Goal: Navigation & Orientation: Find specific page/section

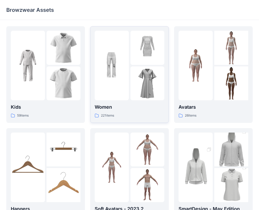
click at [131, 111] on div "Women 221 items" at bounding box center [130, 111] width 70 height 15
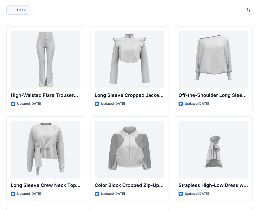
click at [12, 8] on icon "button" at bounding box center [13, 10] width 4 height 4
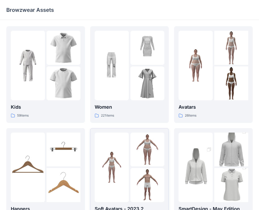
click at [128, 158] on img at bounding box center [112, 167] width 34 height 34
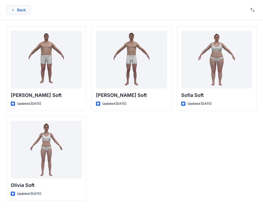
click at [22, 11] on button "Back" at bounding box center [18, 9] width 24 height 9
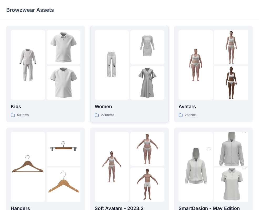
scroll to position [1, 0]
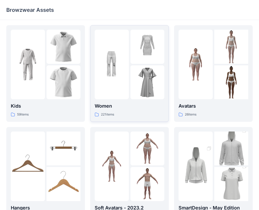
click at [126, 103] on p "Women" at bounding box center [130, 106] width 70 height 7
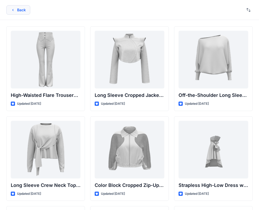
click at [10, 10] on button "Back" at bounding box center [18, 9] width 24 height 9
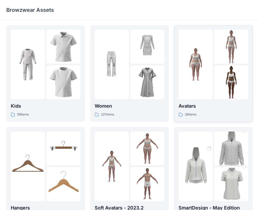
click at [209, 106] on p "Avatars" at bounding box center [213, 106] width 70 height 7
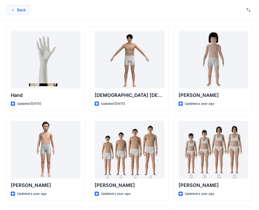
click at [23, 11] on button "Back" at bounding box center [18, 9] width 24 height 9
